Goal: Check status: Check status

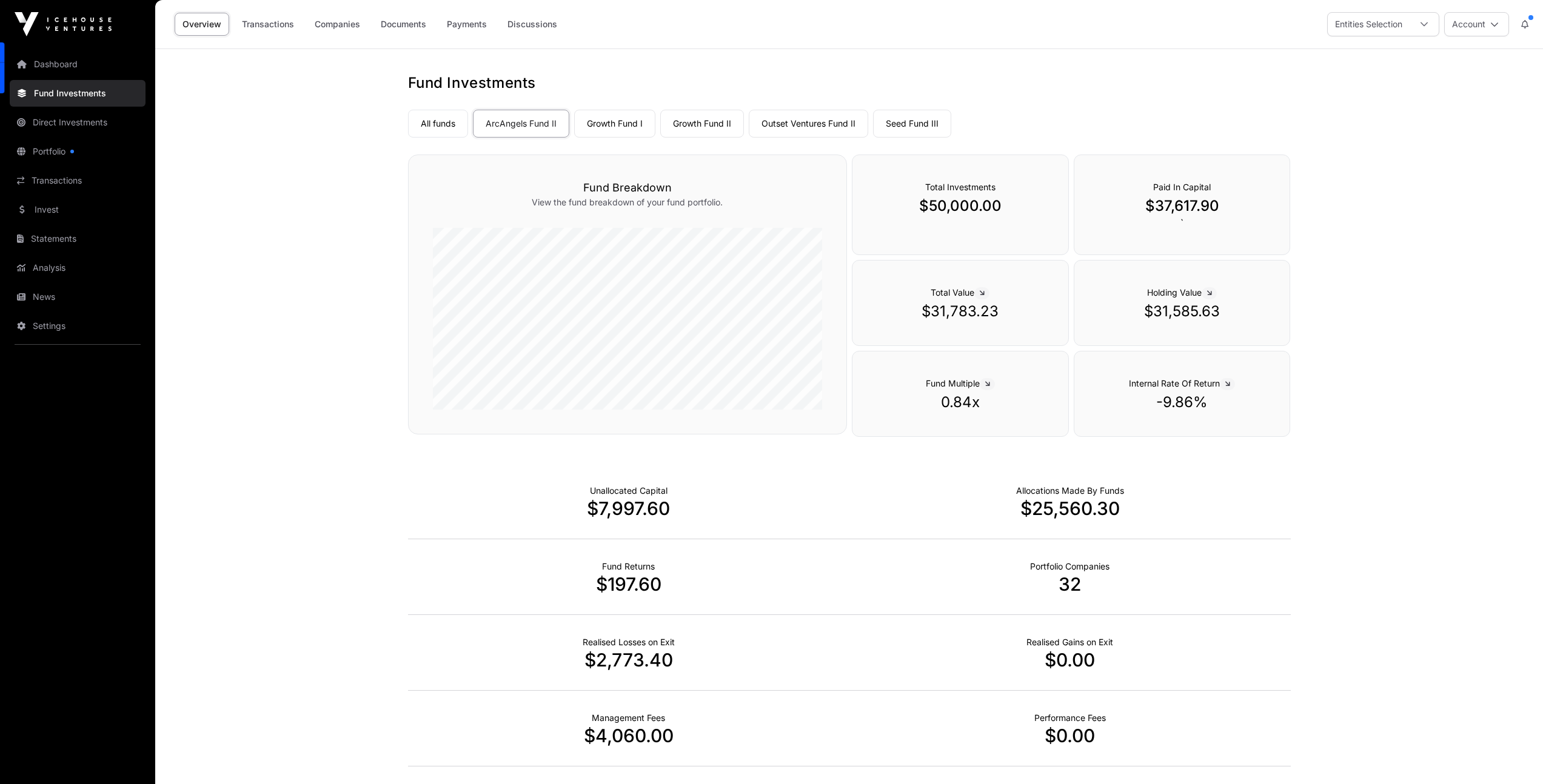
click at [507, 128] on link "ArcAngels Fund II" at bounding box center [521, 123] width 97 height 28
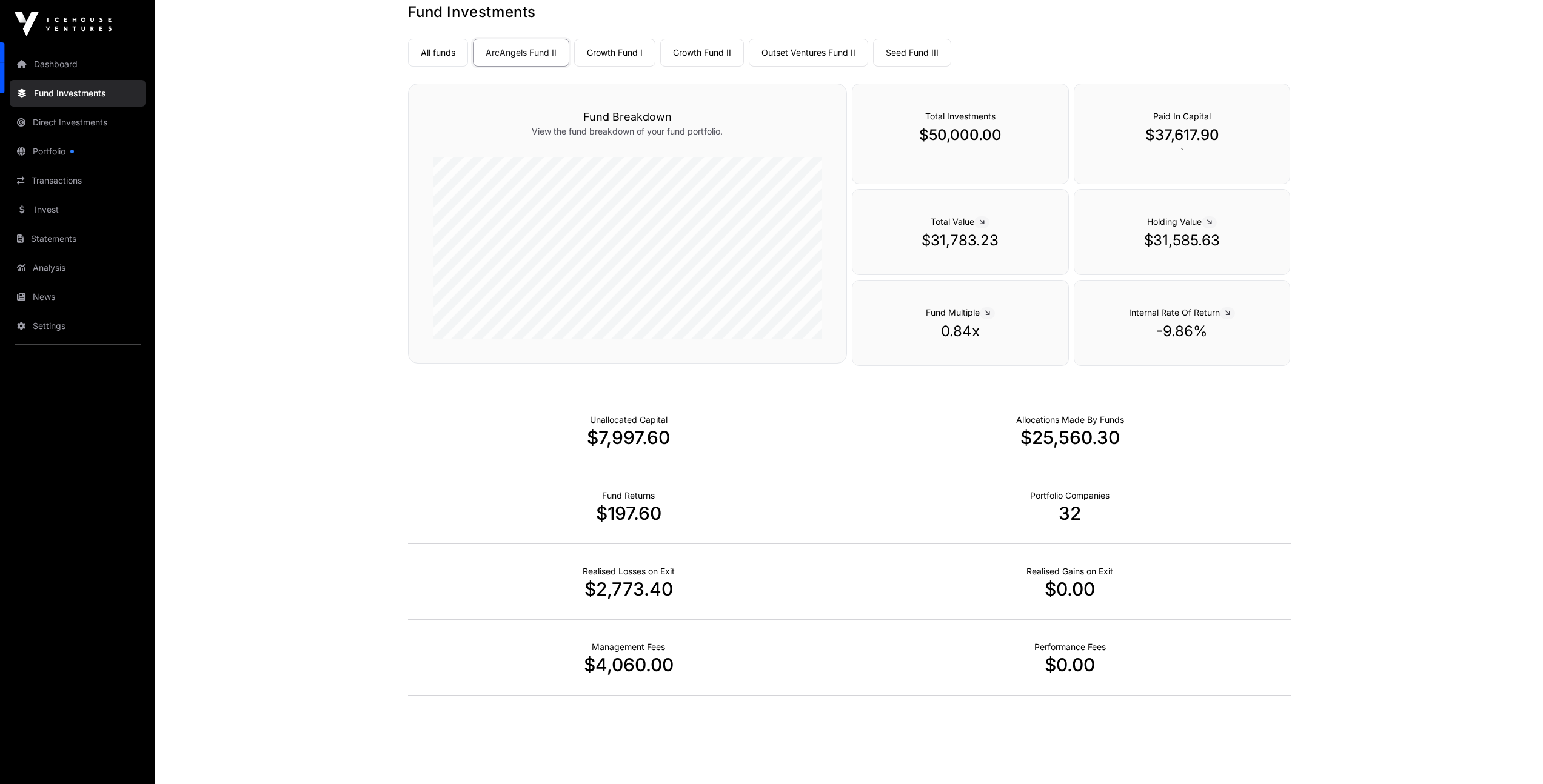
scroll to position [84, 0]
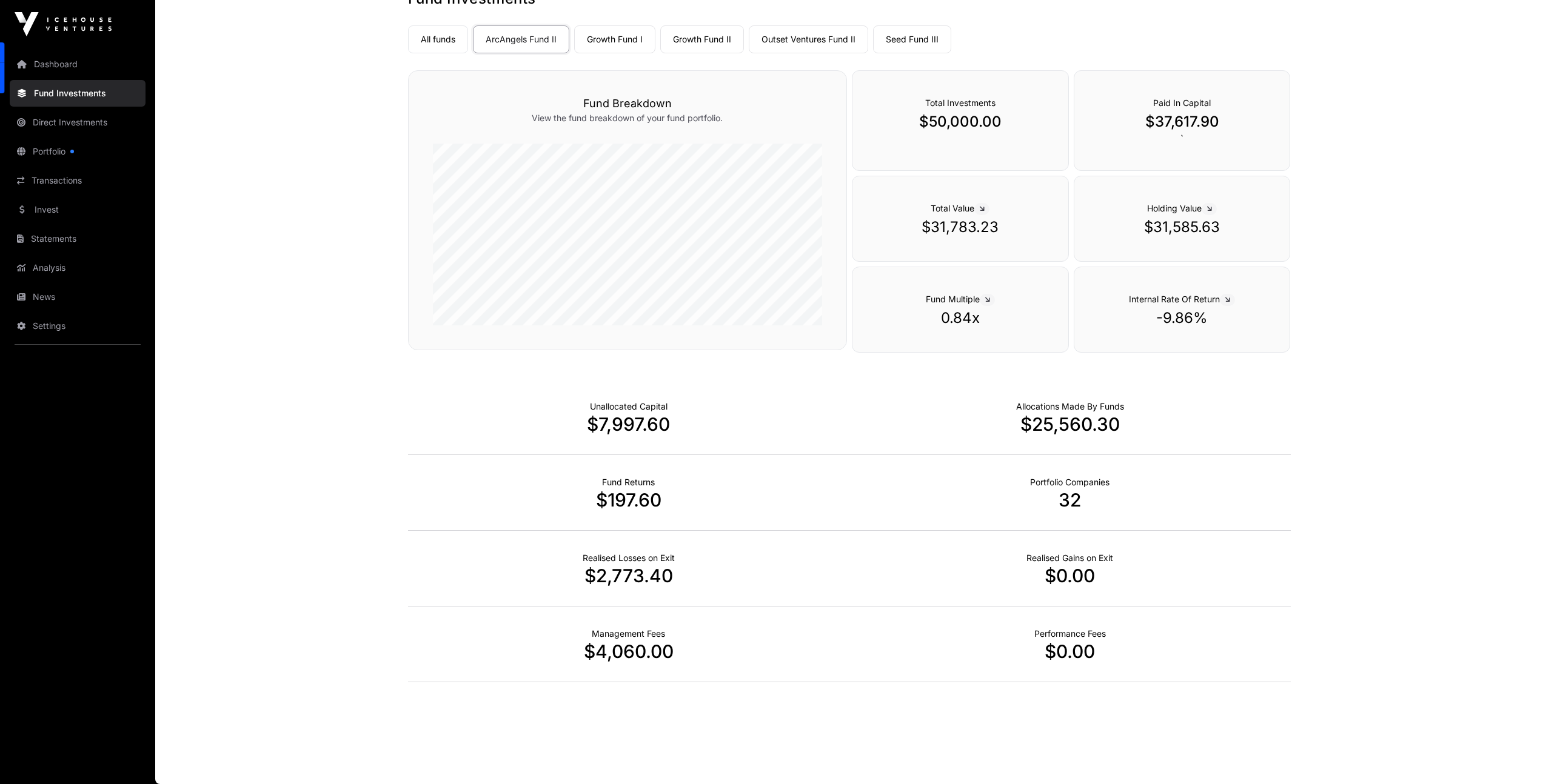
click at [1177, 320] on p "-9.86%" at bounding box center [1182, 318] width 167 height 20
click at [1234, 298] on span at bounding box center [1227, 300] width 15 height 12
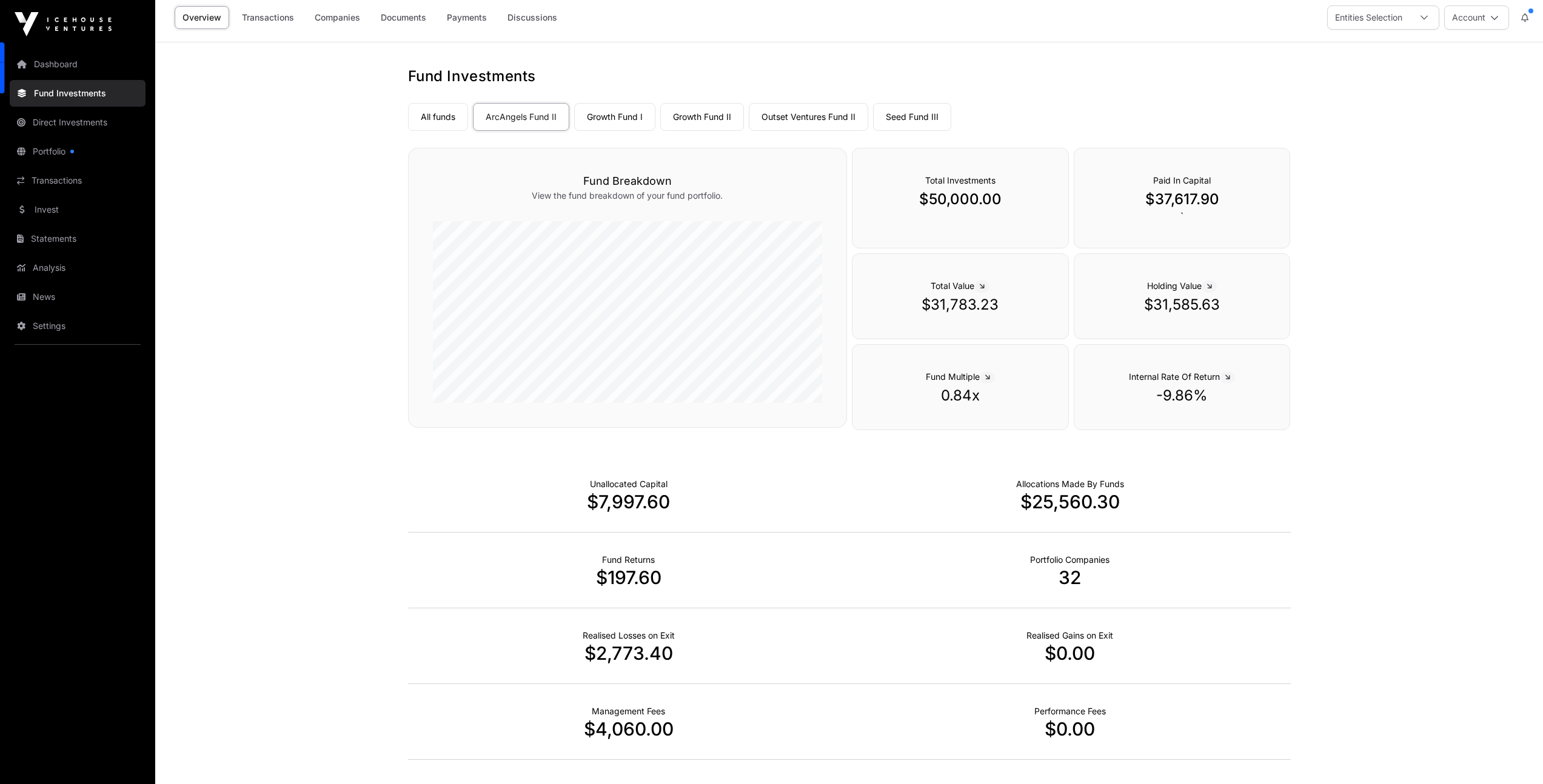
scroll to position [0, 0]
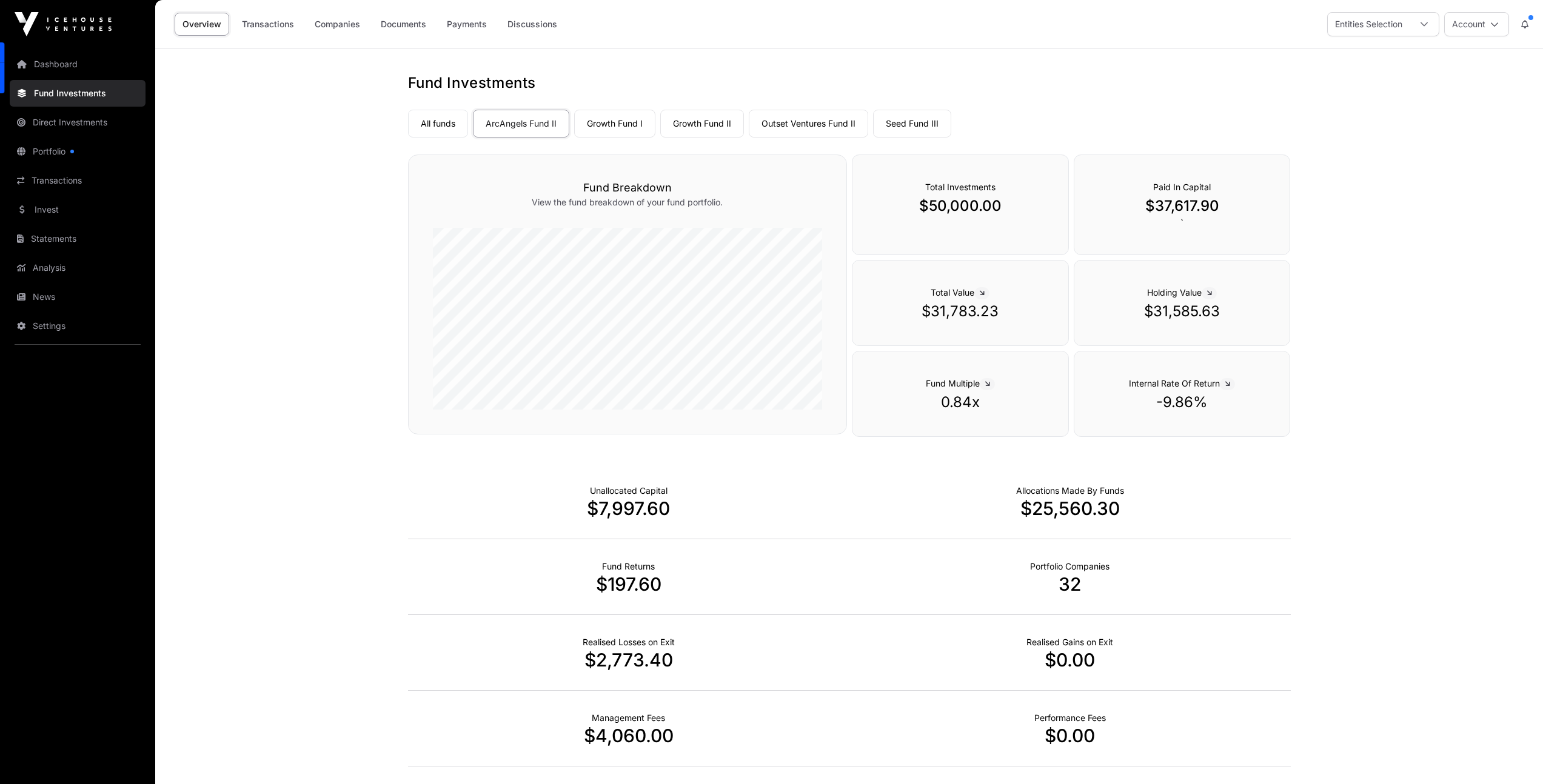
click at [44, 63] on link "Dashboard" at bounding box center [78, 64] width 136 height 26
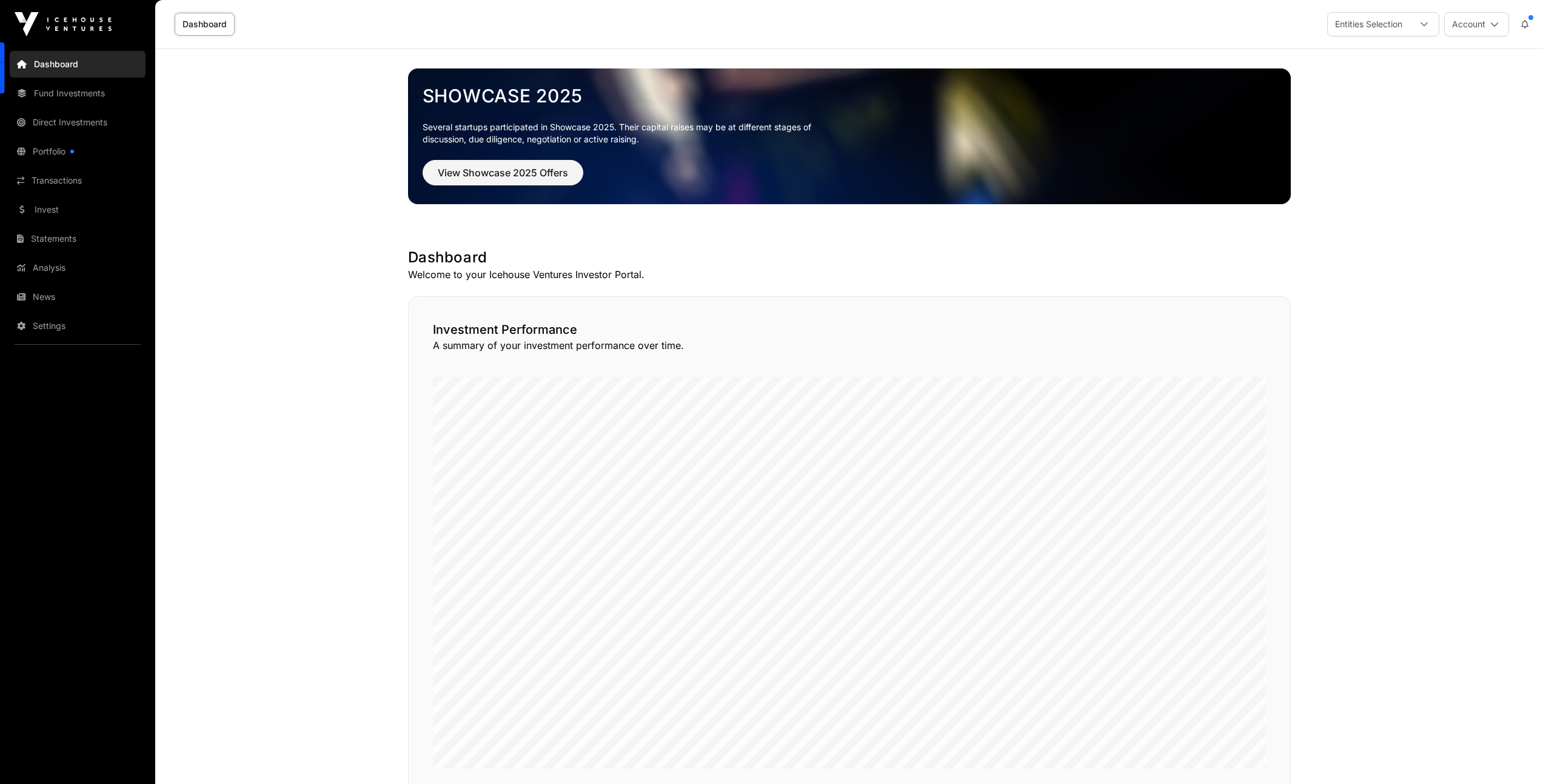
click at [1377, 18] on div "Entities Selection" at bounding box center [1368, 24] width 82 height 23
click at [1377, 18] on div "Entities Selection" at bounding box center [1368, 24] width 82 height 23
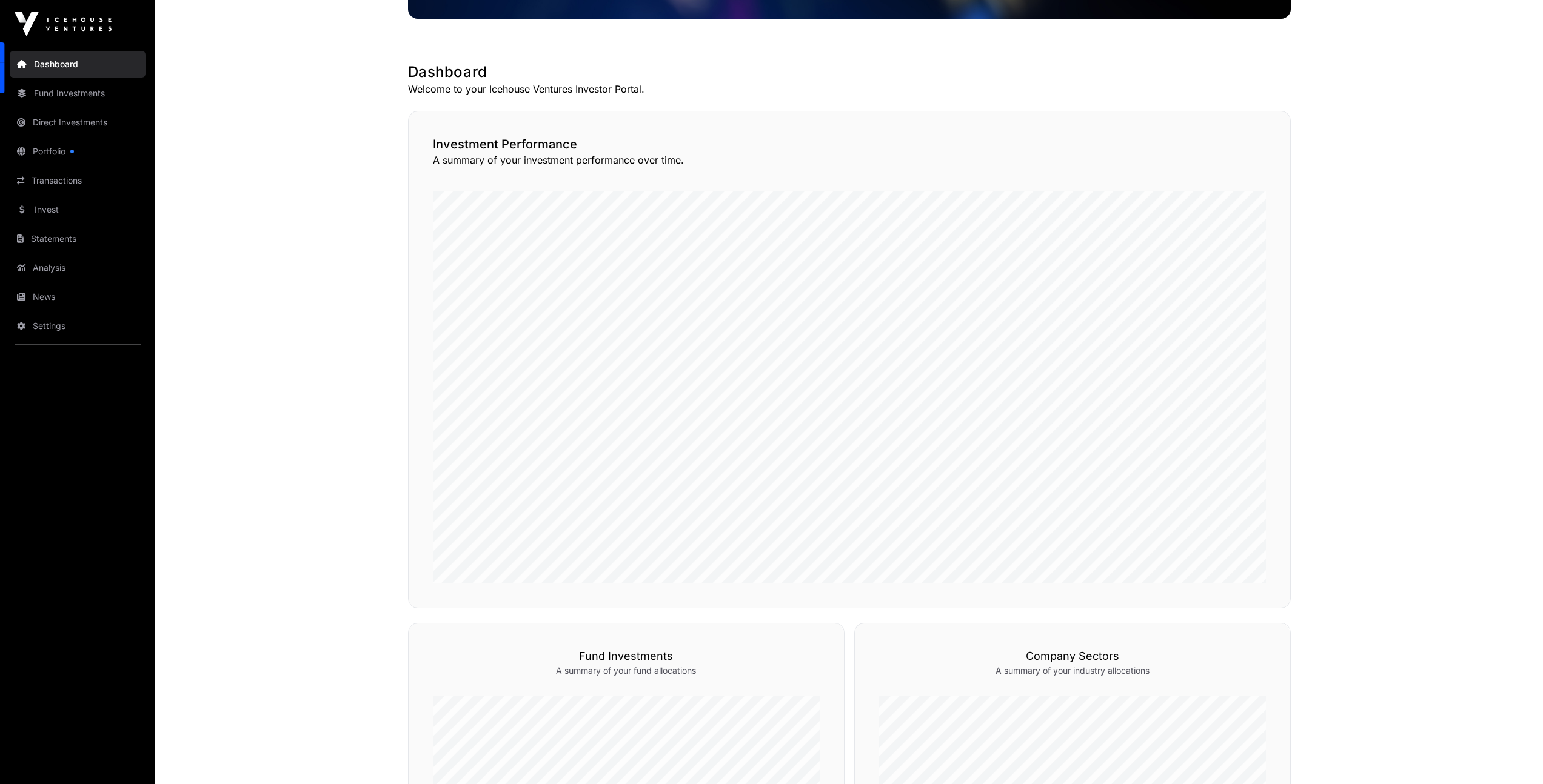
scroll to position [178, 0]
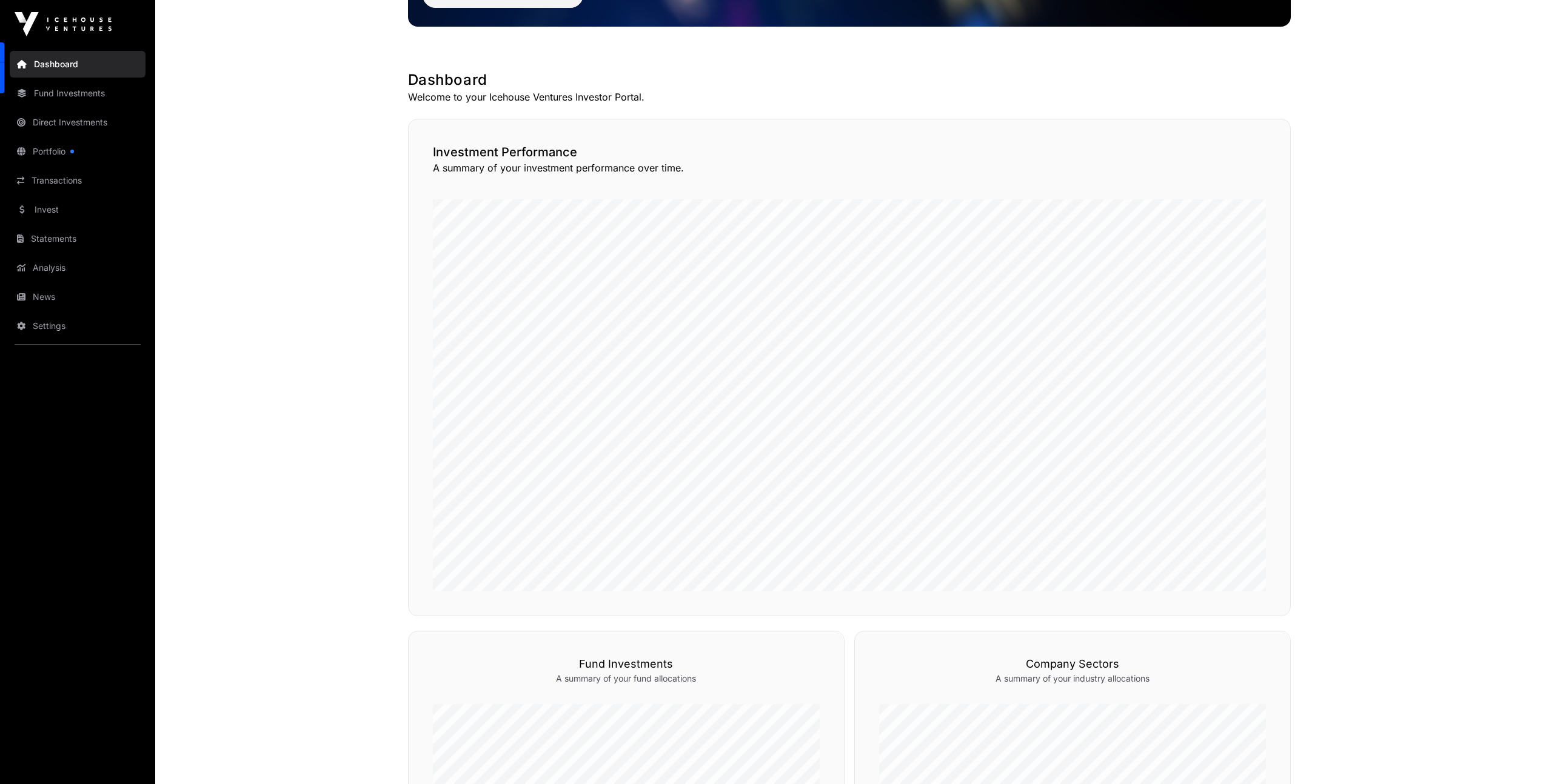
click at [56, 264] on link "Analysis" at bounding box center [78, 268] width 136 height 26
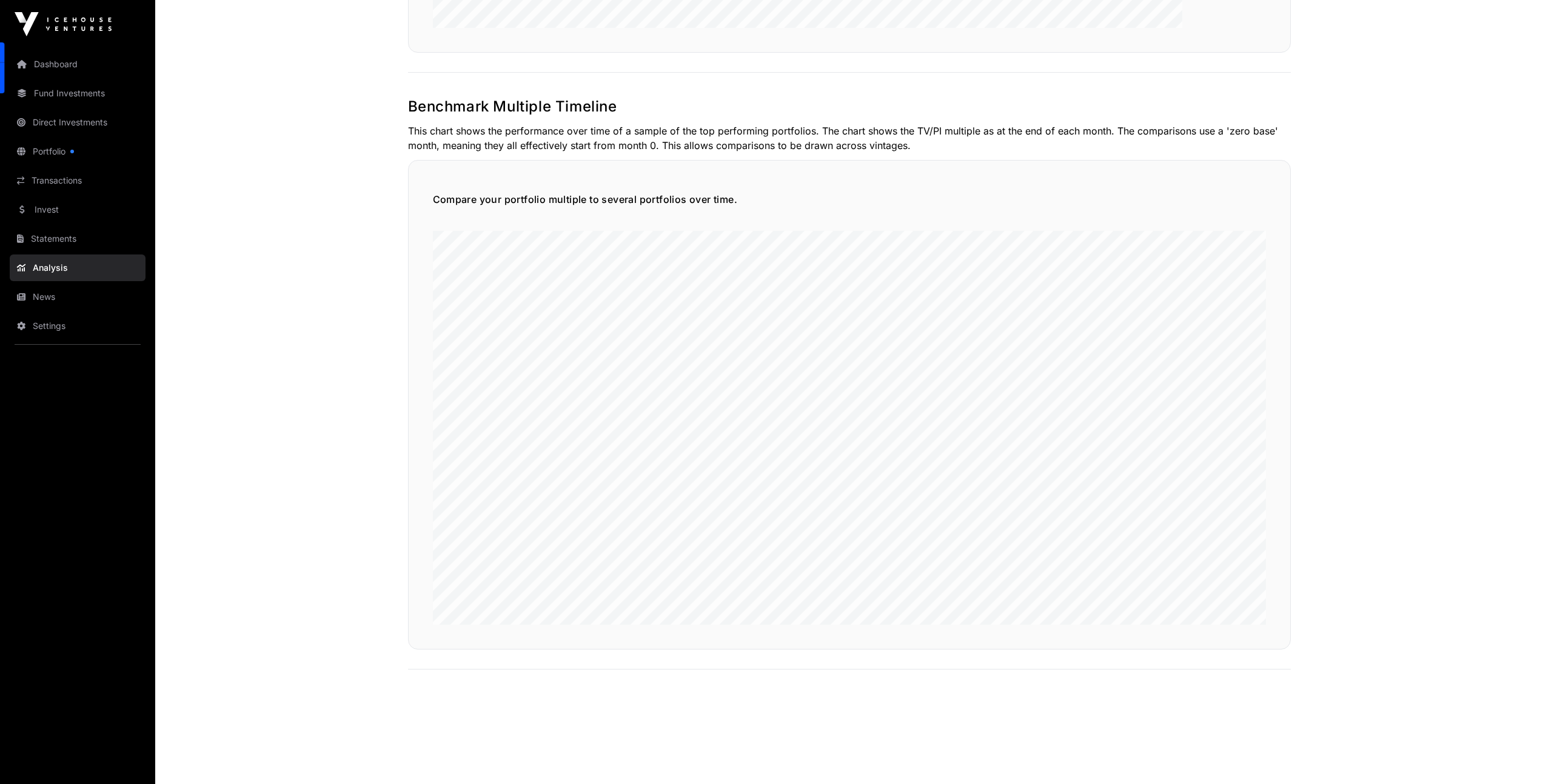
scroll to position [2821, 0]
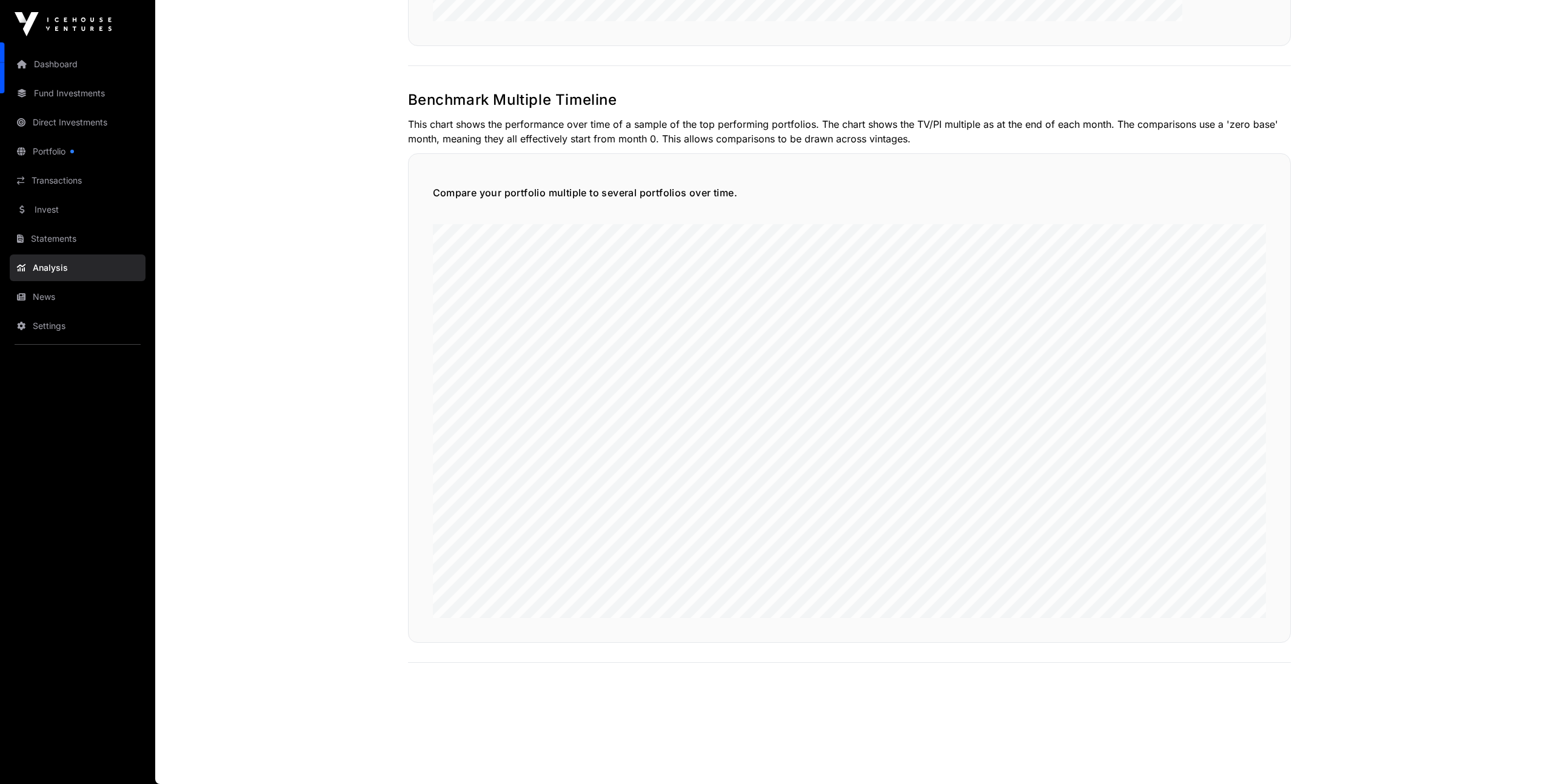
click at [61, 158] on link "Portfolio" at bounding box center [78, 151] width 136 height 26
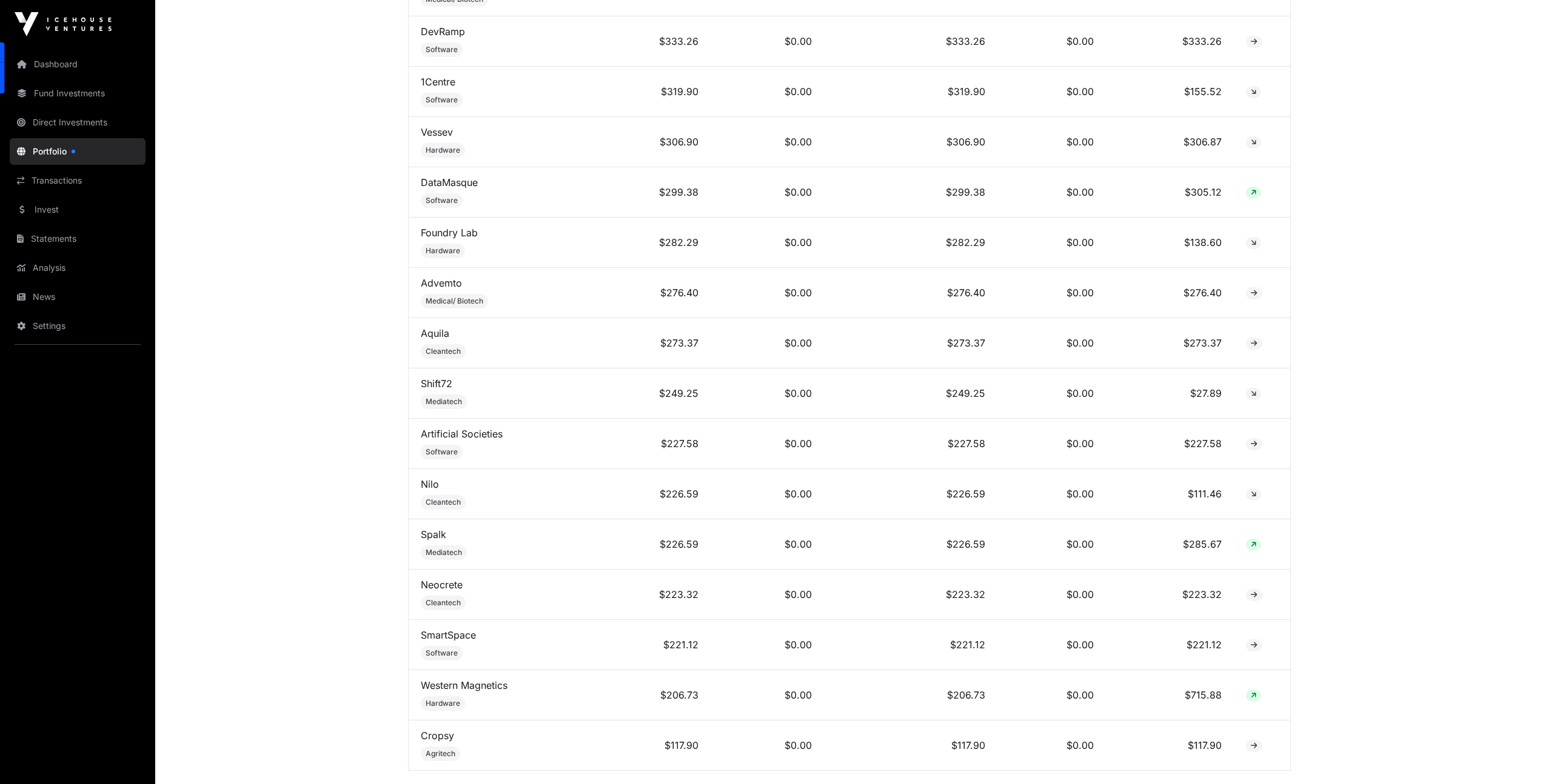
scroll to position [4699, 0]
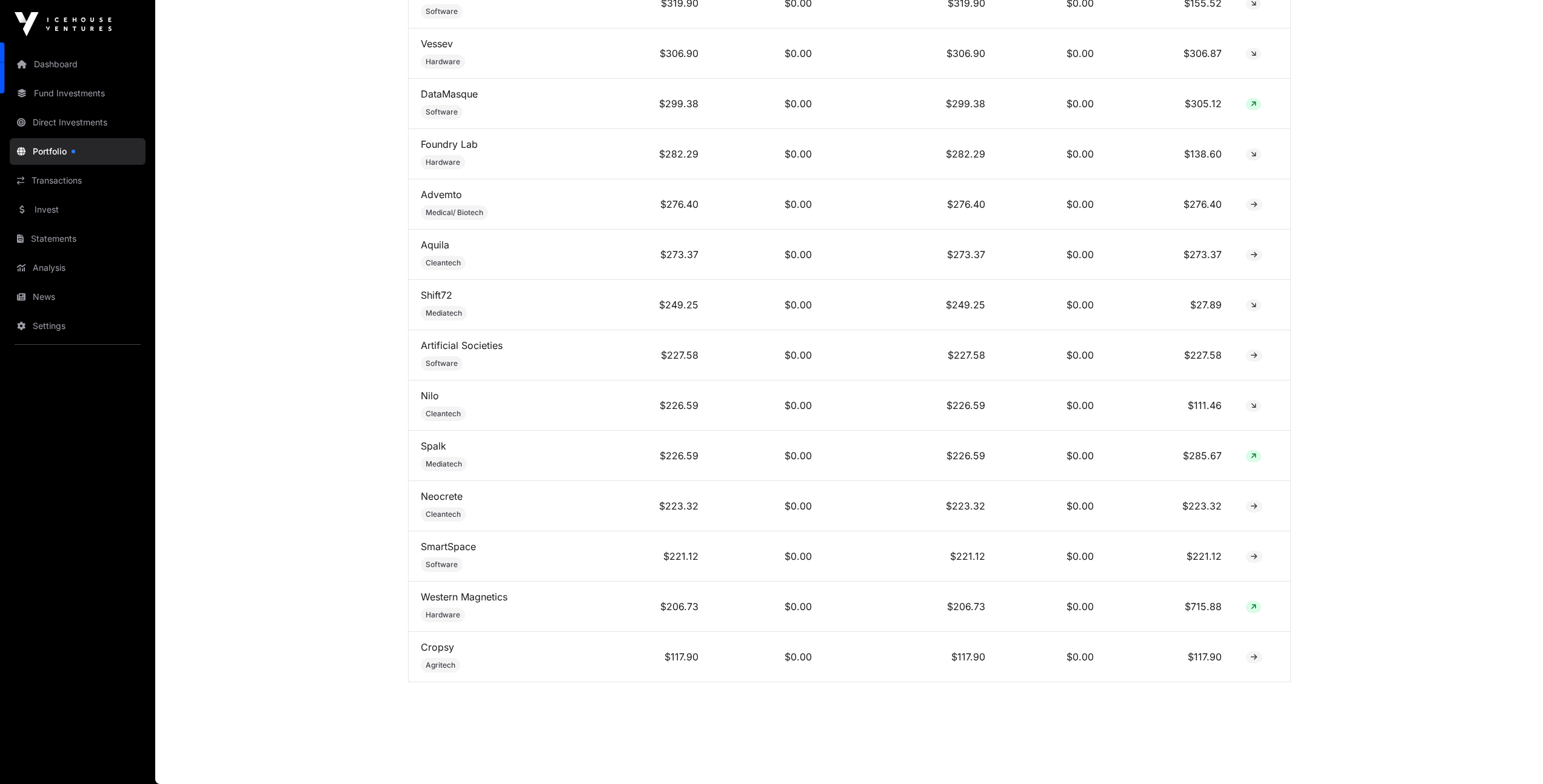
click at [83, 121] on link "Direct Investments" at bounding box center [78, 122] width 136 height 26
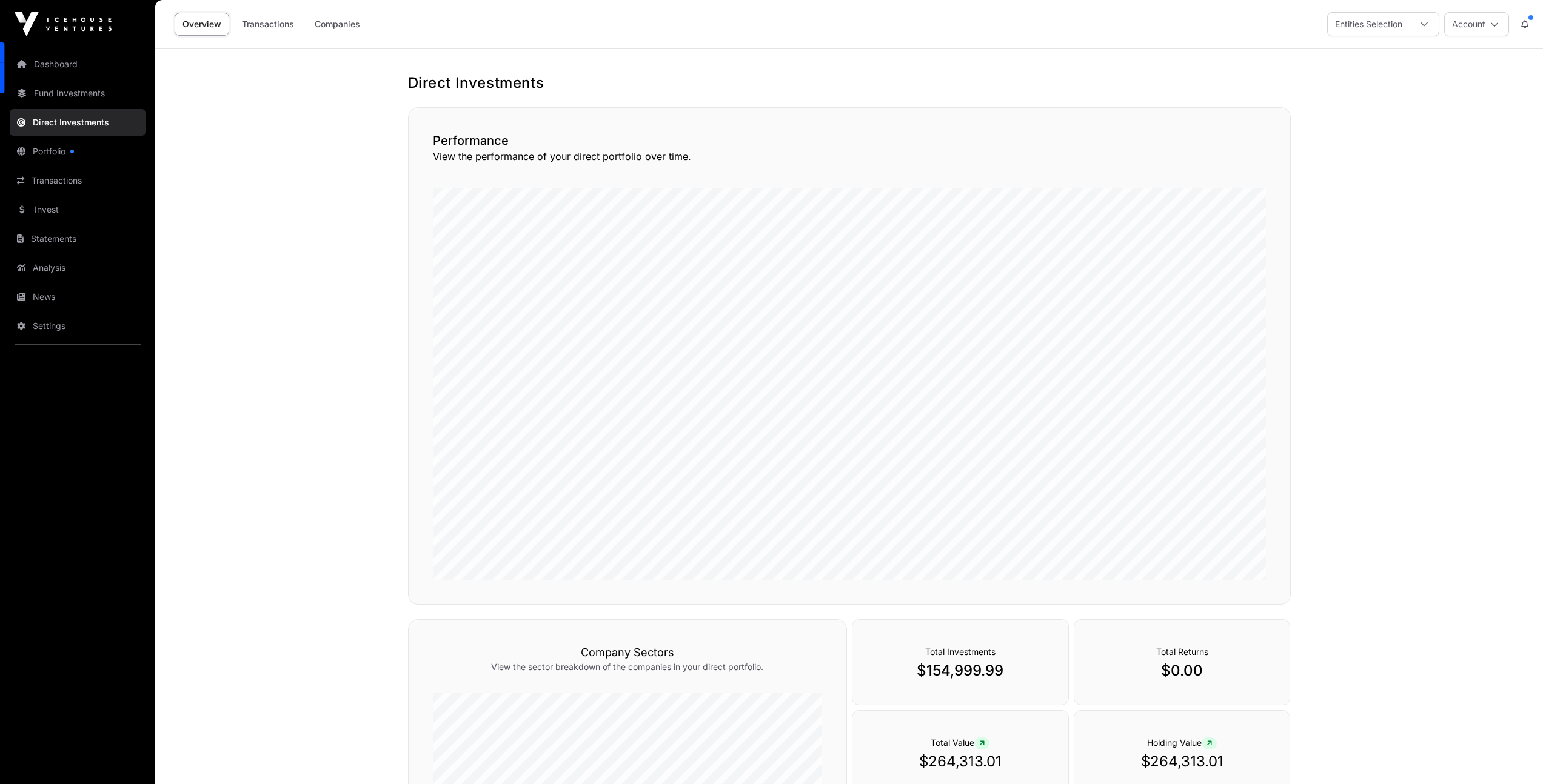
click at [1411, 28] on div at bounding box center [1424, 24] width 29 height 23
click at [1412, 25] on div at bounding box center [1424, 24] width 29 height 23
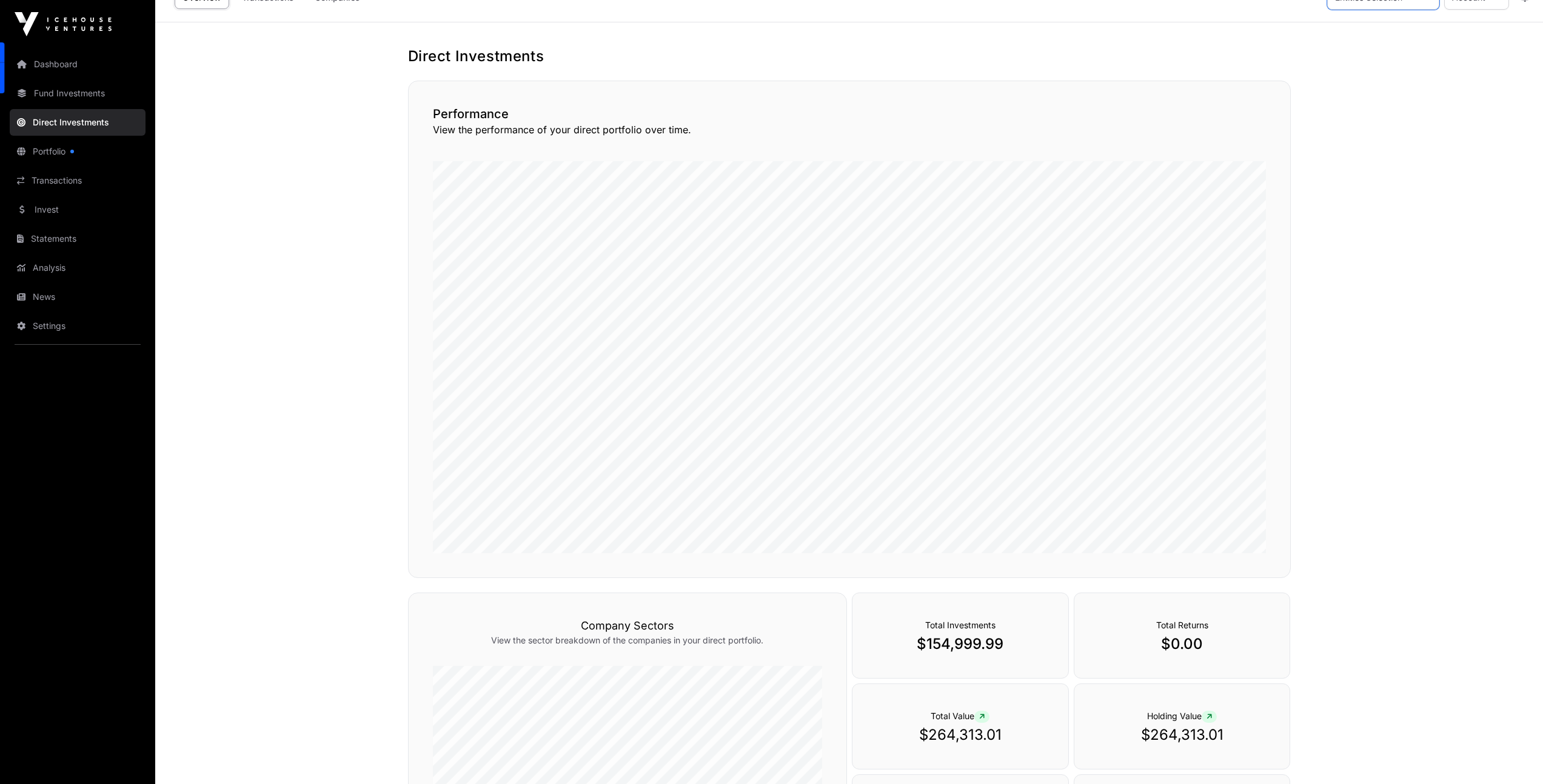
scroll to position [0, 0]
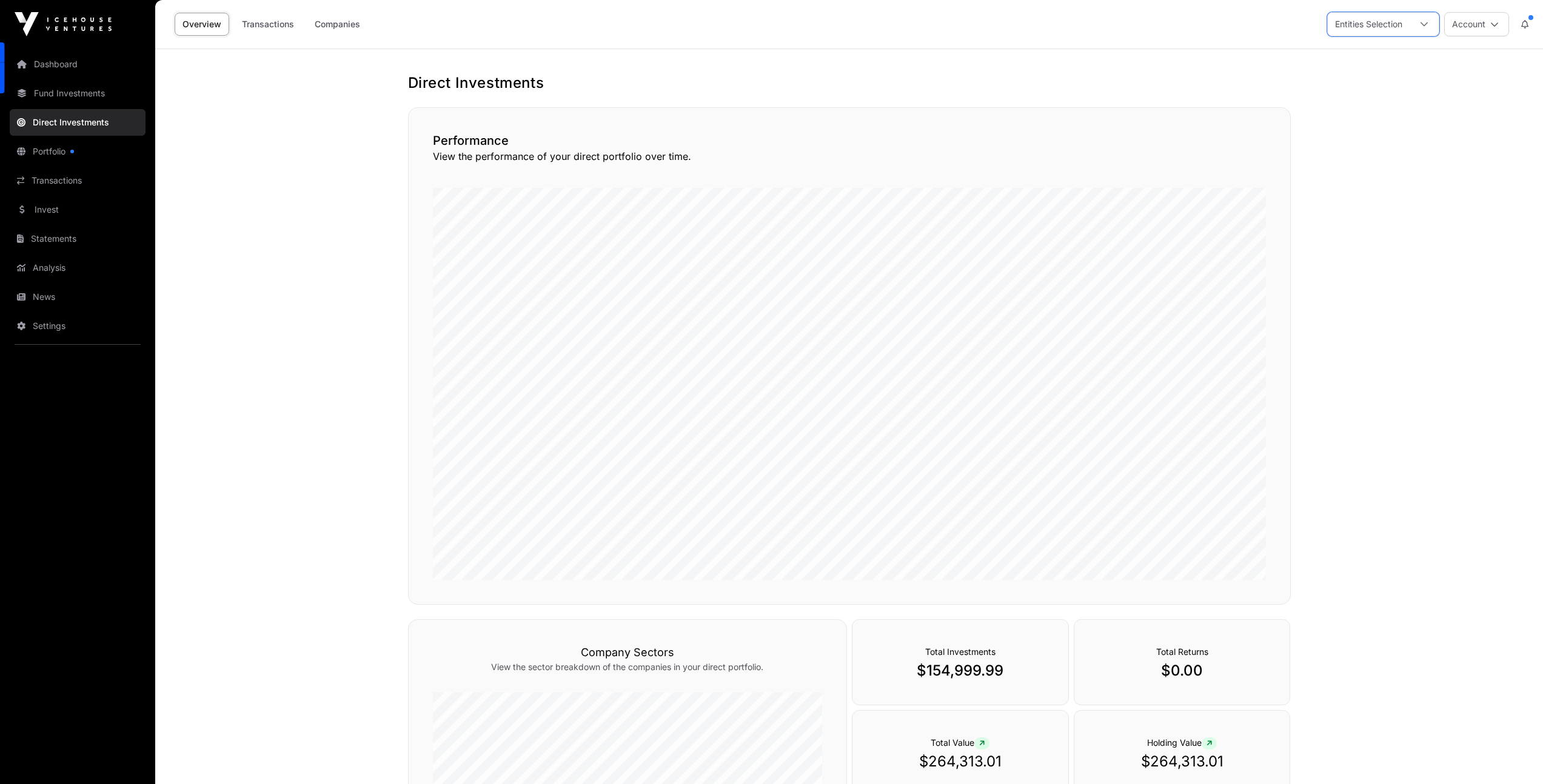
click at [271, 22] on link "Transactions" at bounding box center [268, 24] width 68 height 23
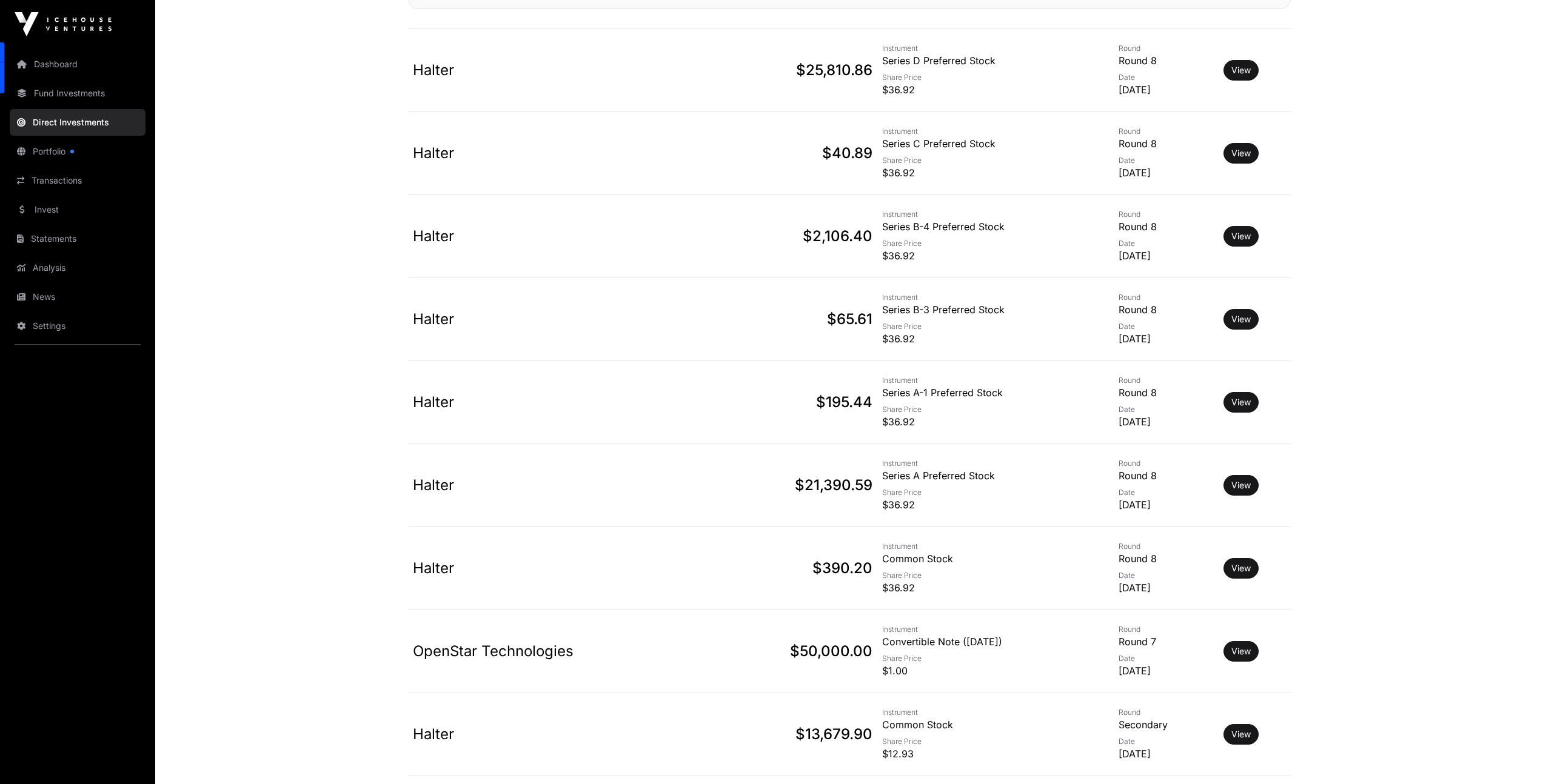
scroll to position [446, 0]
